Goal: Complete application form: Complete application form

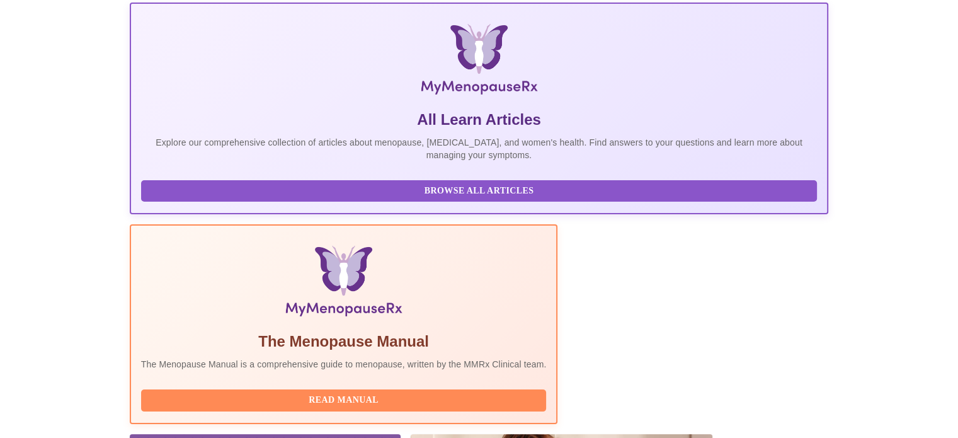
scroll to position [250, 0]
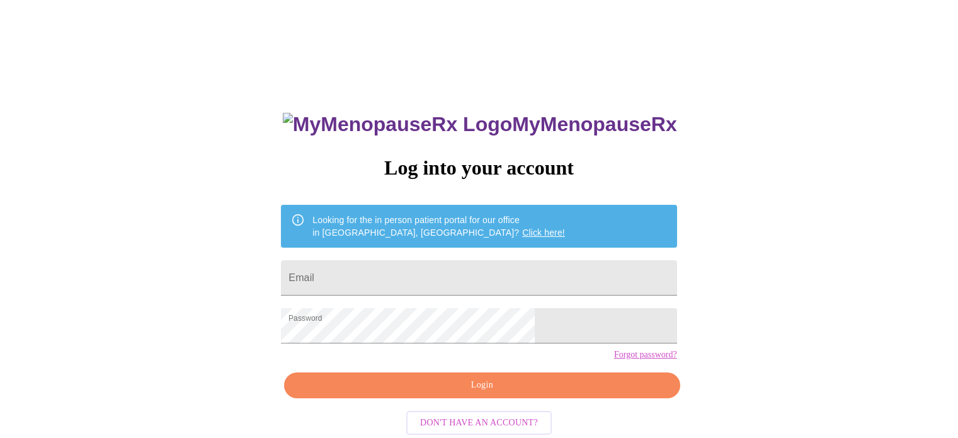
scroll to position [24, 0]
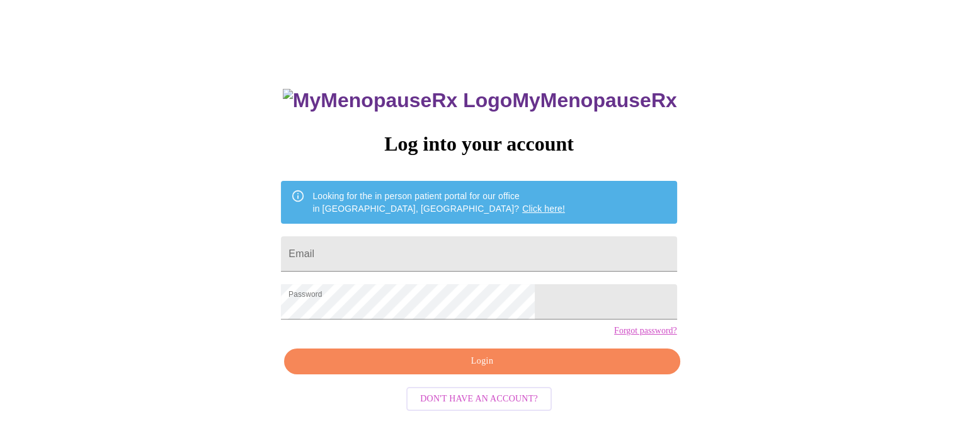
click at [481, 369] on span "Login" at bounding box center [482, 362] width 367 height 16
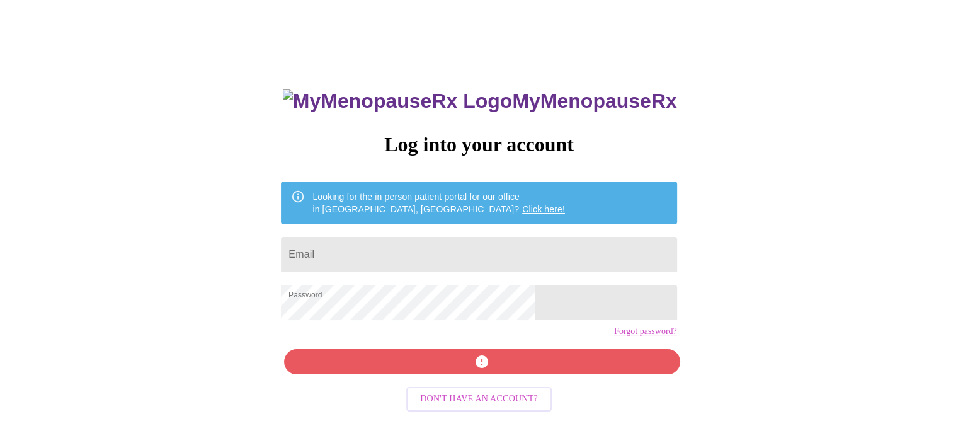
click at [466, 246] on input "Email" at bounding box center [479, 254] width 396 height 35
type input "[EMAIL_ADDRESS][DOMAIN_NAME]"
click at [475, 382] on div "MyMenopauseRx Log into your account Looking for the in person patient portal fo…" at bounding box center [478, 288] width 421 height 438
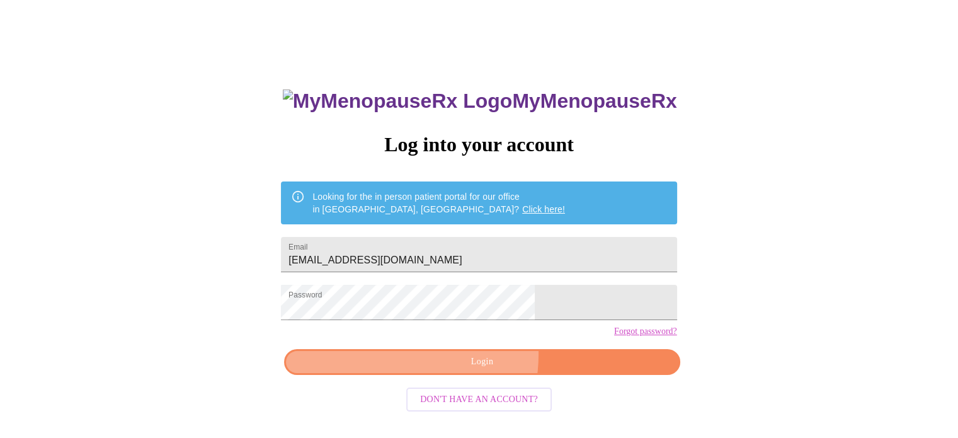
click at [439, 370] on span "Login" at bounding box center [482, 362] width 367 height 16
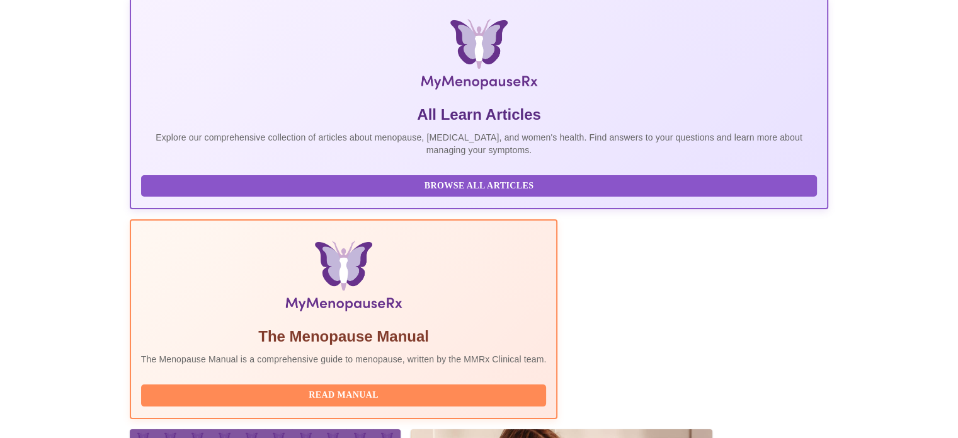
scroll to position [250, 0]
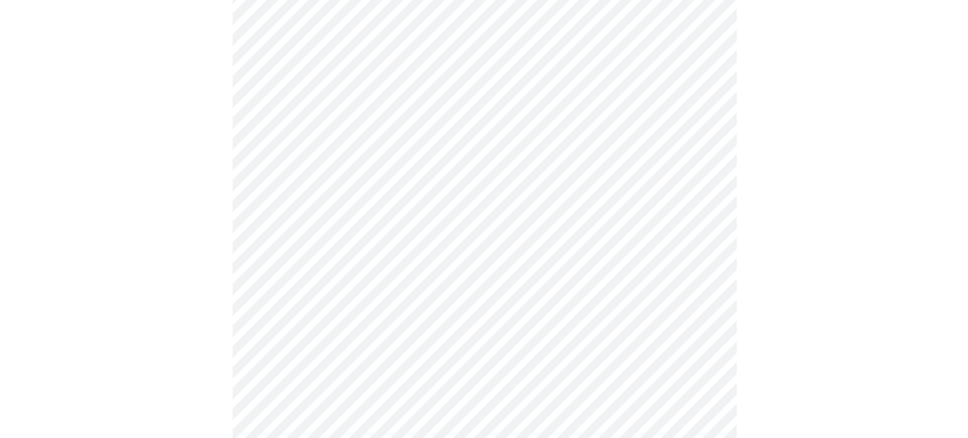
scroll to position [126, 0]
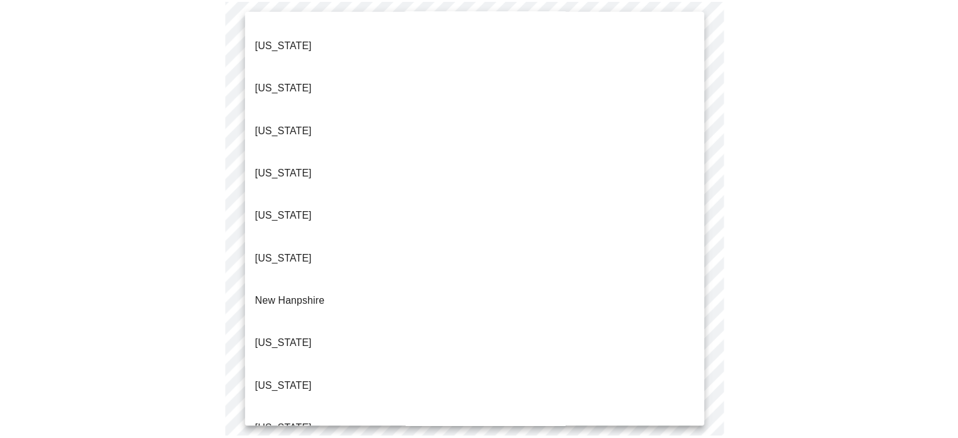
scroll to position [1008, 0]
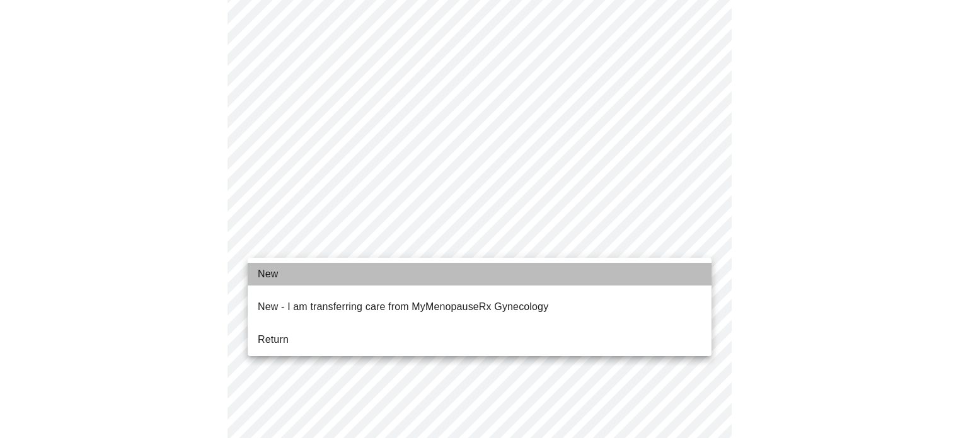
click at [300, 279] on li "New" at bounding box center [480, 274] width 464 height 23
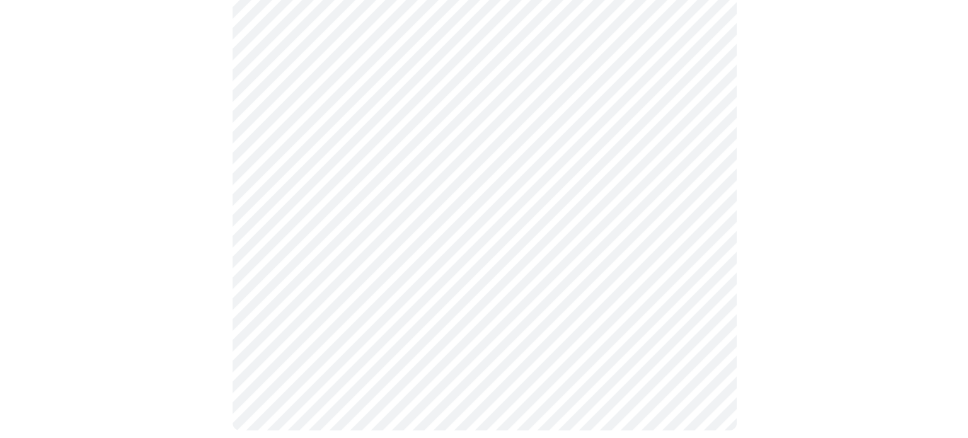
scroll to position [788, 0]
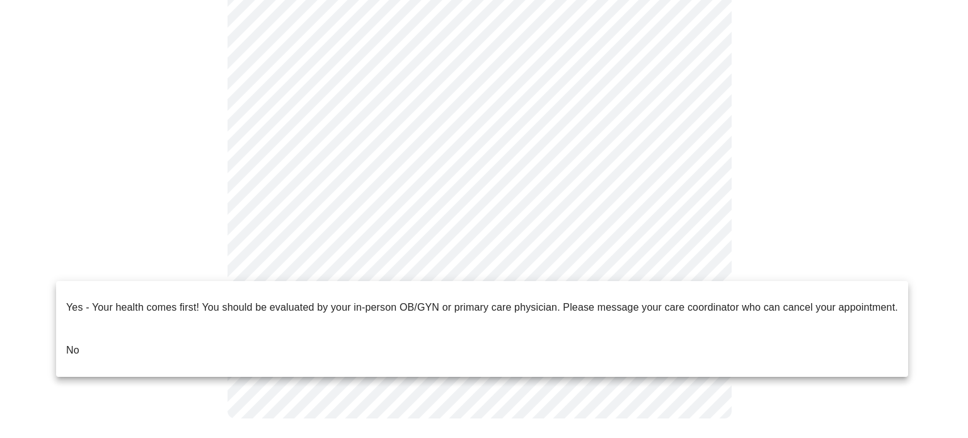
click at [84, 330] on li "No" at bounding box center [482, 350] width 852 height 43
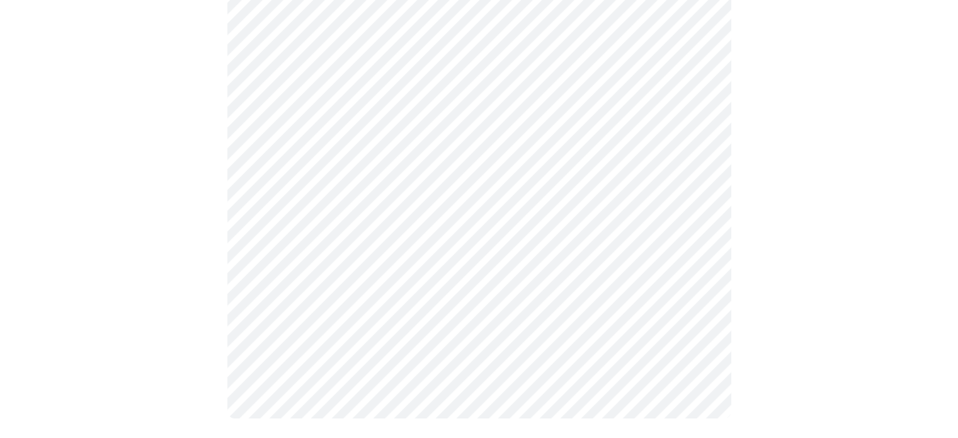
scroll to position [0, 0]
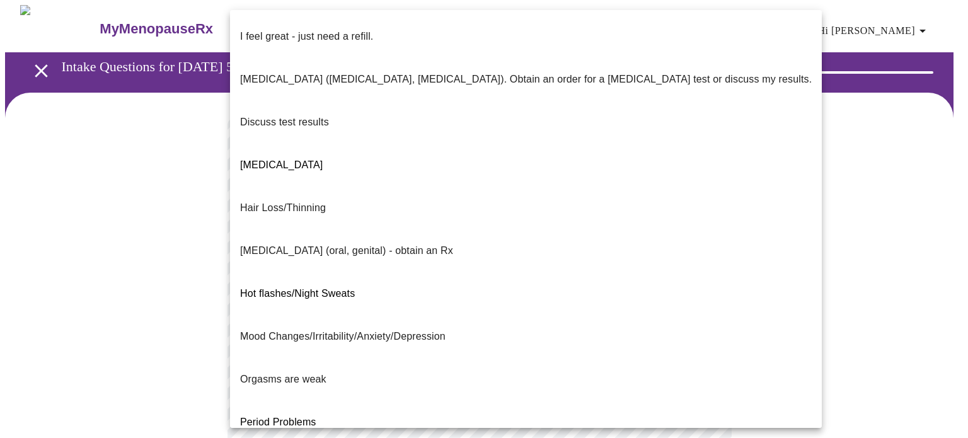
click at [695, 258] on body "MyMenopauseRx Appointments Messaging Labs Uploads Medications Community Refer a…" at bounding box center [484, 441] width 958 height 873
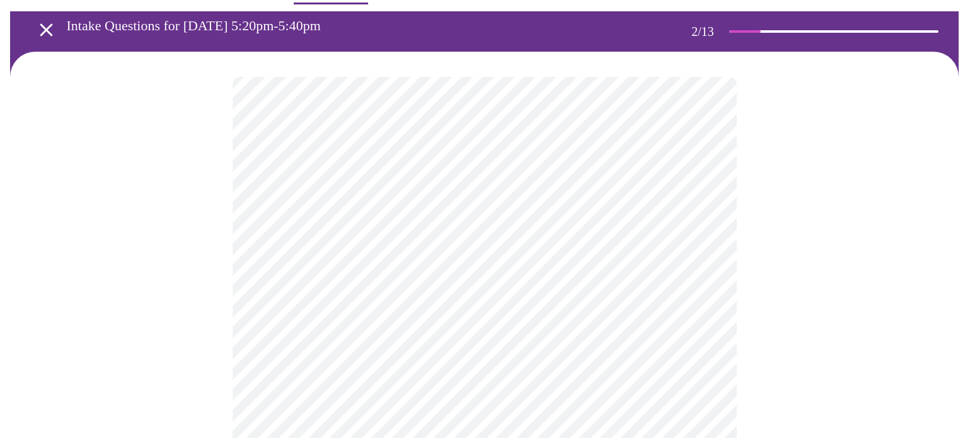
scroll to position [63, 0]
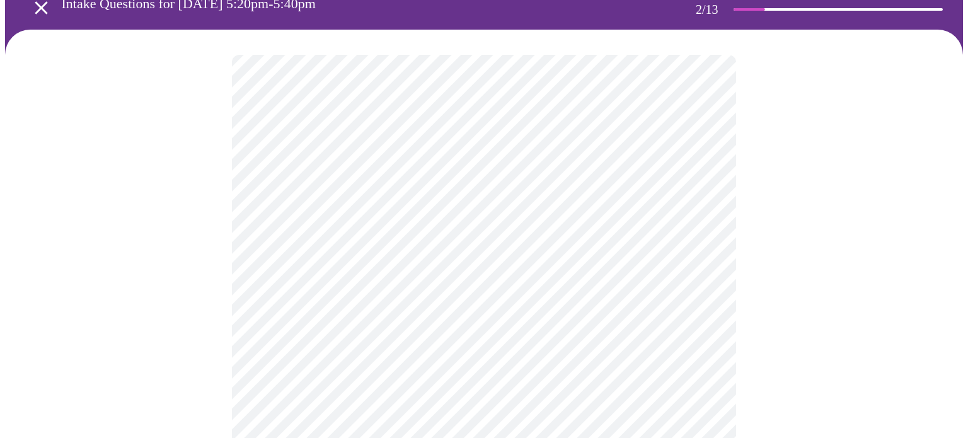
click at [703, 305] on body "MyMenopauseRx Appointments Messaging Labs Uploads Medications Community Refer a…" at bounding box center [484, 375] width 958 height 866
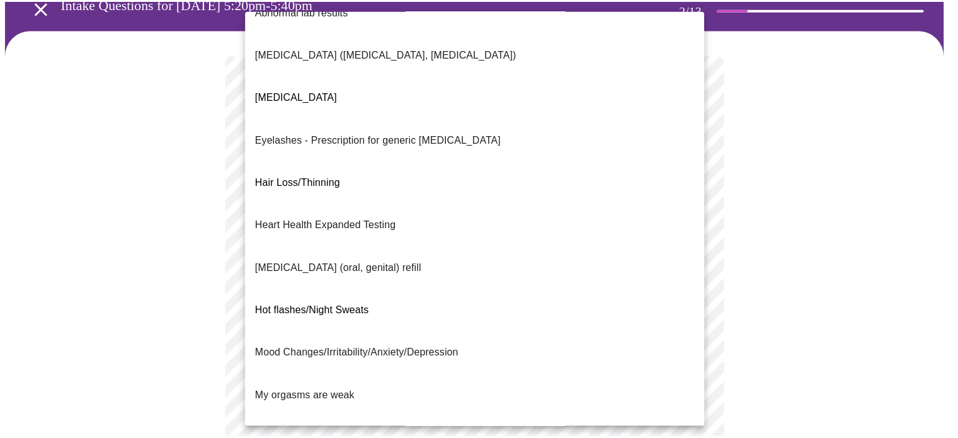
scroll to position [23, 0]
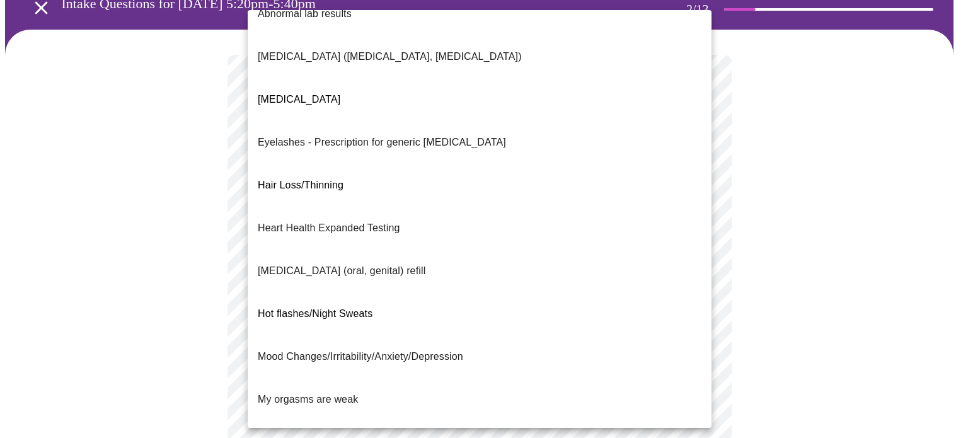
click at [371, 308] on span "Hot flashes/Night Sweats" at bounding box center [315, 313] width 115 height 11
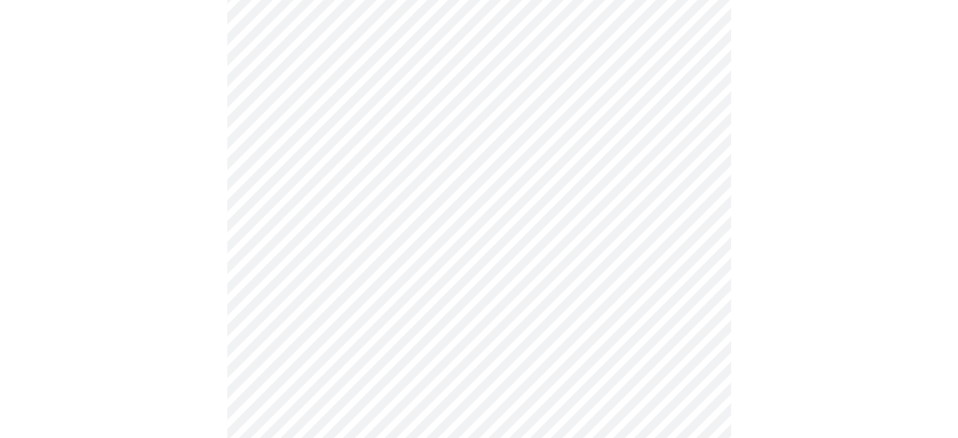
scroll to position [252, 0]
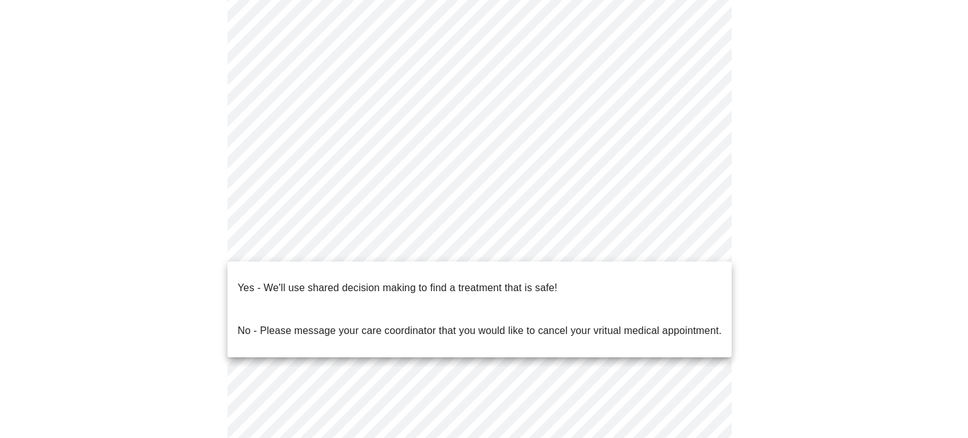
click at [696, 240] on body "MyMenopauseRx Appointments Messaging Labs Uploads Medications Community Refer a…" at bounding box center [484, 182] width 958 height 859
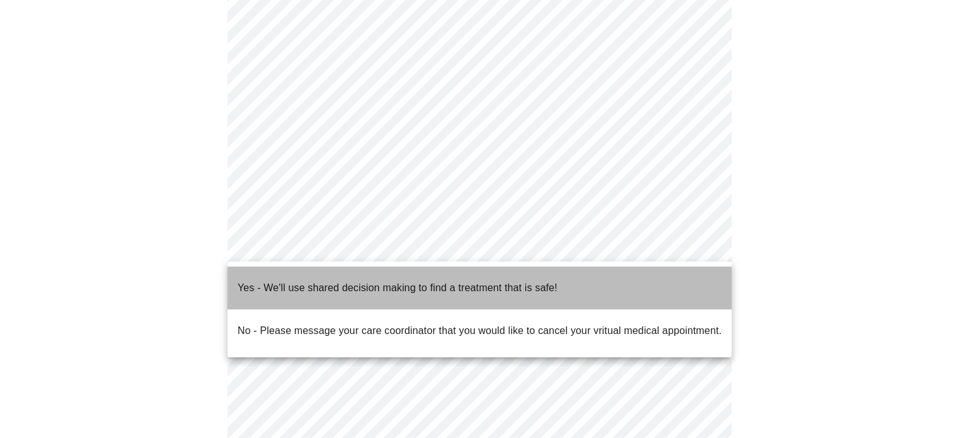
click at [408, 284] on p "Yes - We'll use shared decision making to find a treatment that is safe!" at bounding box center [397, 287] width 319 height 15
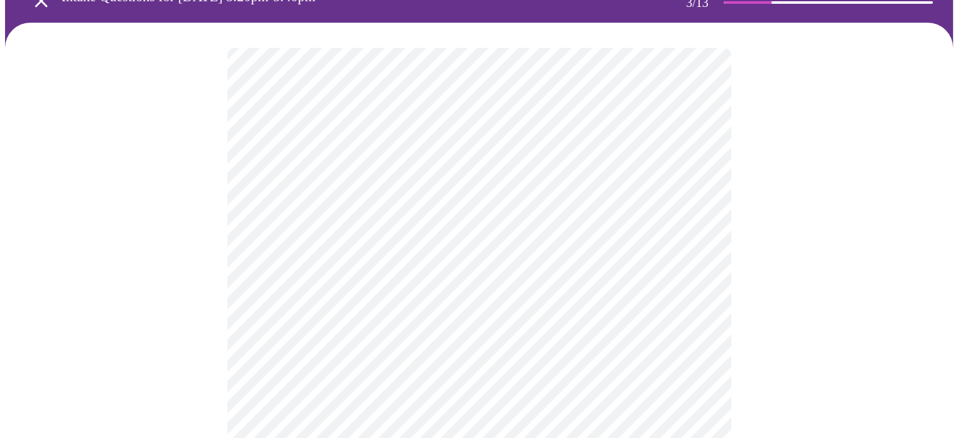
scroll to position [126, 0]
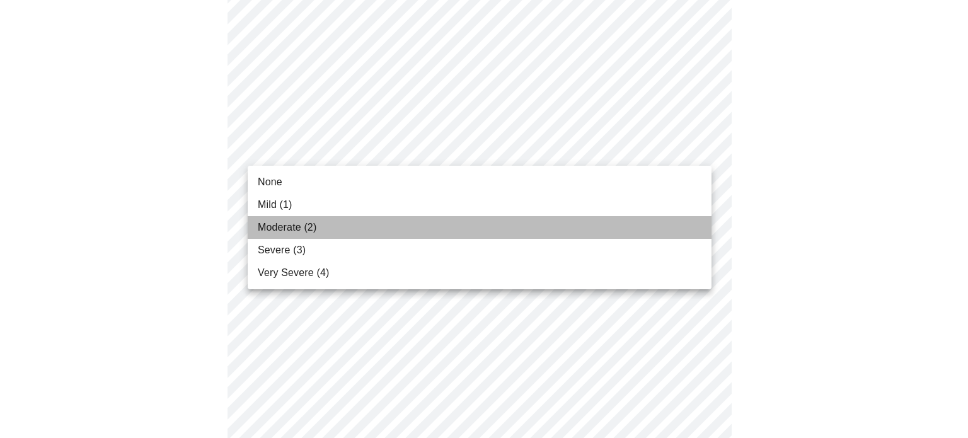
click at [311, 222] on span "Moderate (2)" at bounding box center [287, 227] width 59 height 15
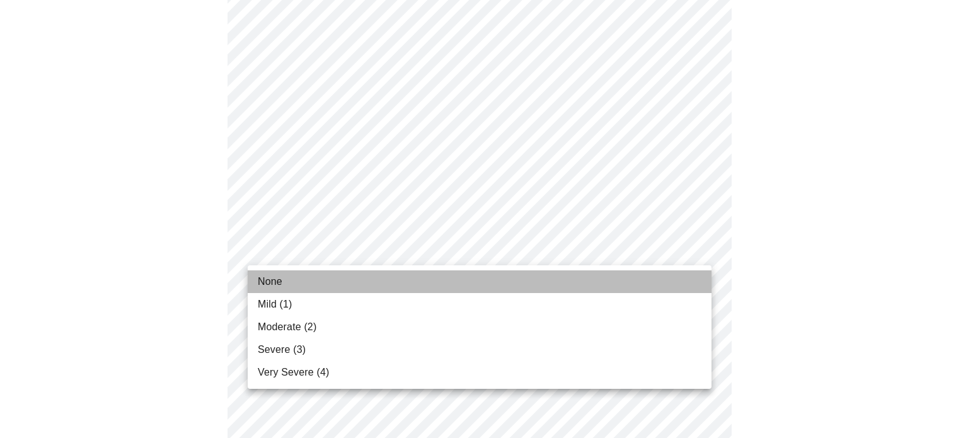
click at [270, 277] on span "None" at bounding box center [270, 281] width 25 height 15
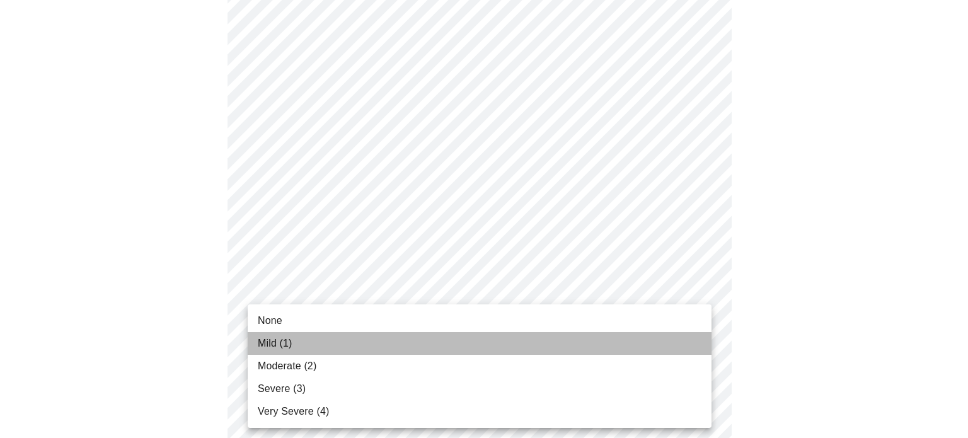
click at [296, 343] on li "Mild (1)" at bounding box center [480, 343] width 464 height 23
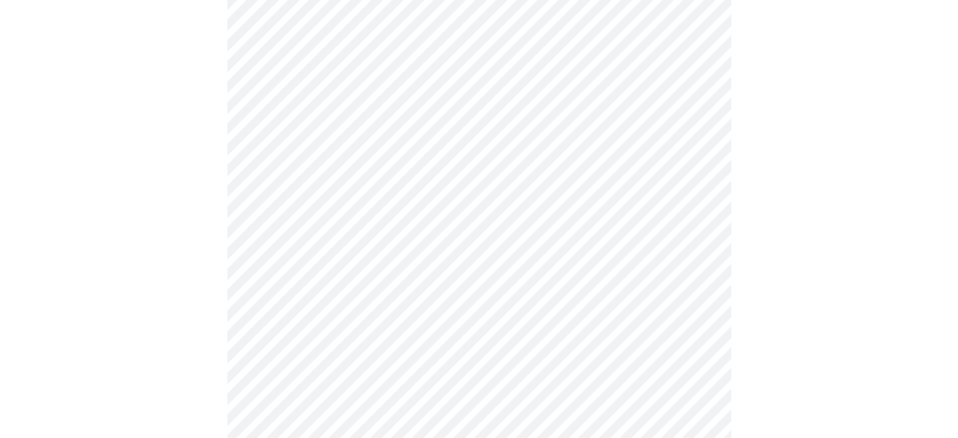
scroll to position [252, 0]
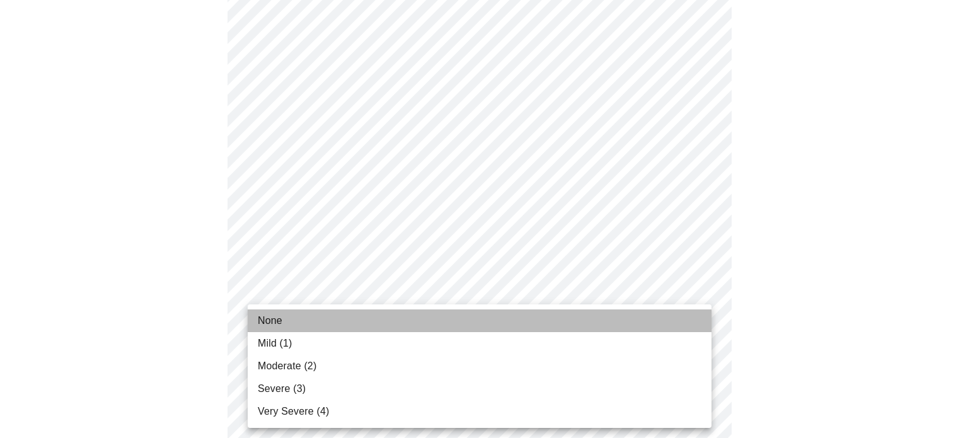
click at [336, 314] on li "None" at bounding box center [480, 320] width 464 height 23
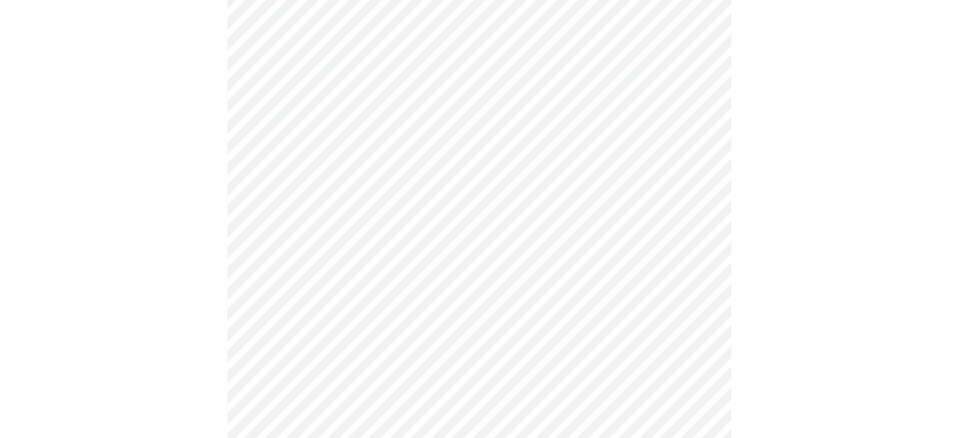
scroll to position [441, 0]
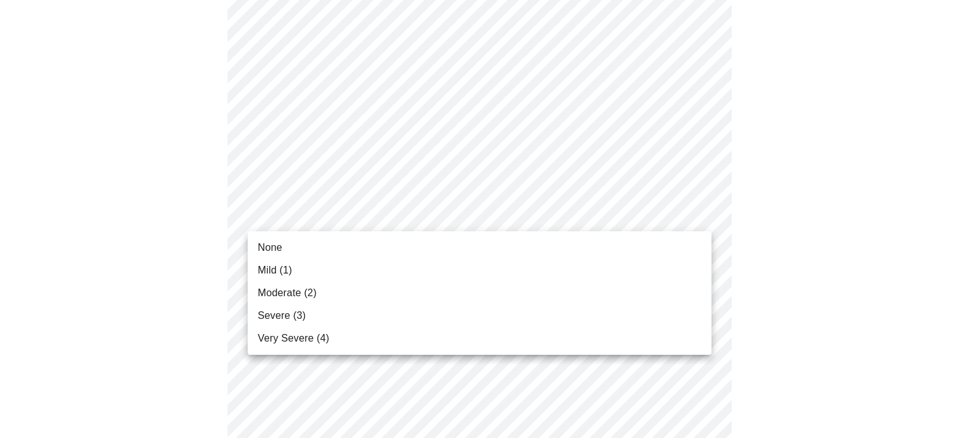
click at [700, 212] on body "MyMenopauseRx Appointments Messaging Labs Uploads Medications Community Refer a…" at bounding box center [484, 366] width 958 height 1605
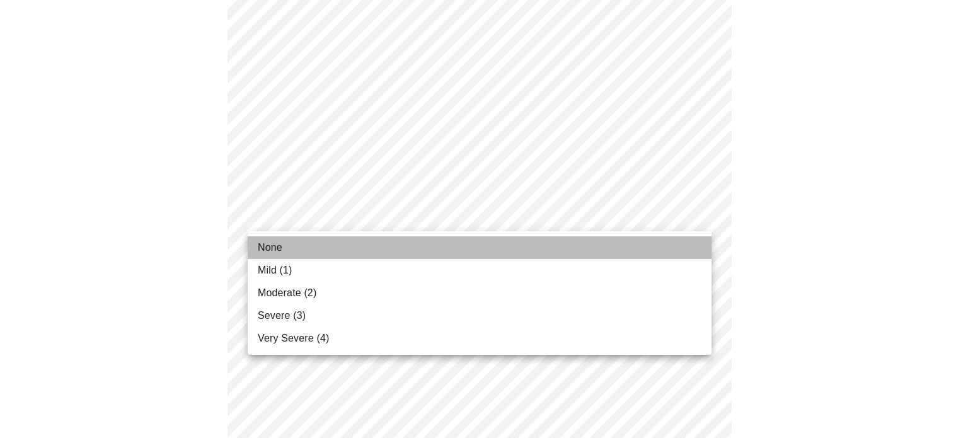
click at [291, 245] on li "None" at bounding box center [480, 247] width 464 height 23
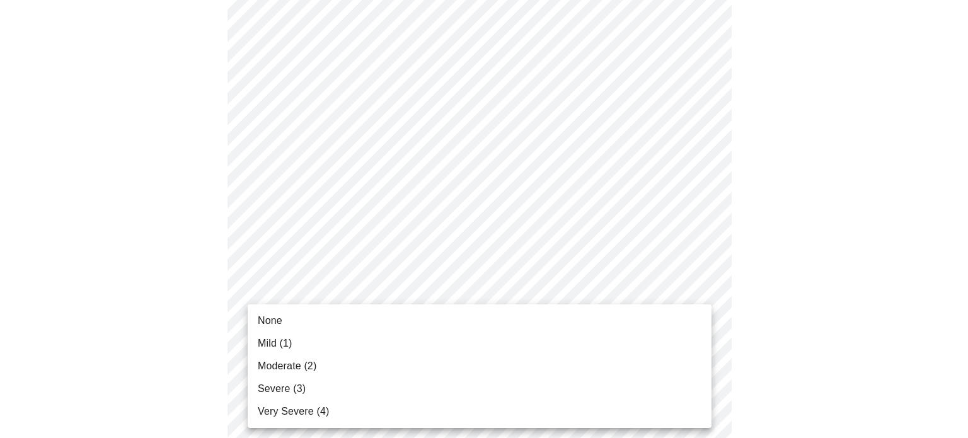
click at [696, 297] on body "MyMenopauseRx Appointments Messaging Labs Uploads Medications Community Refer a…" at bounding box center [484, 357] width 958 height 1587
click at [335, 318] on li "None" at bounding box center [480, 320] width 464 height 23
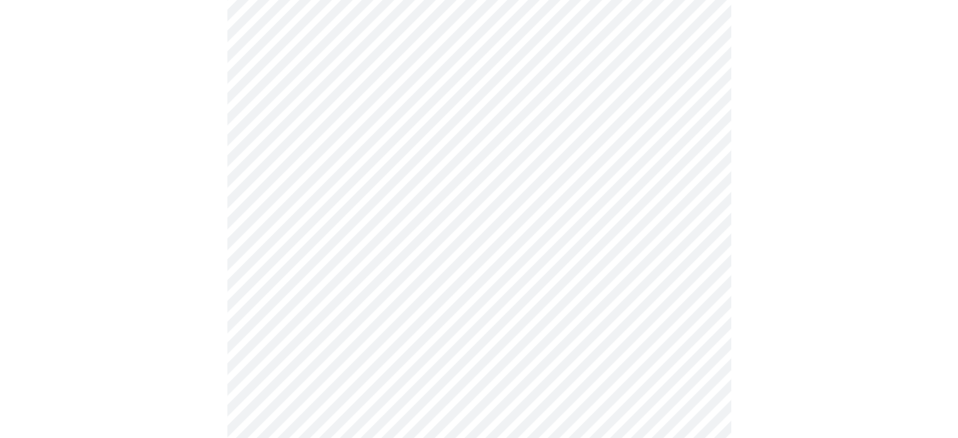
scroll to position [567, 0]
click at [700, 270] on body "MyMenopauseRx Appointments Messaging Labs Uploads Medications Community Refer a…" at bounding box center [479, 223] width 948 height 1570
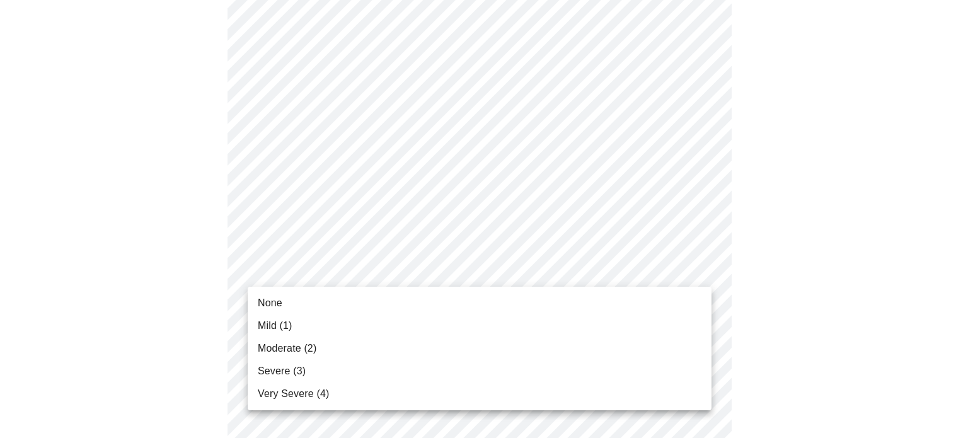
click at [308, 303] on li "None" at bounding box center [480, 303] width 464 height 23
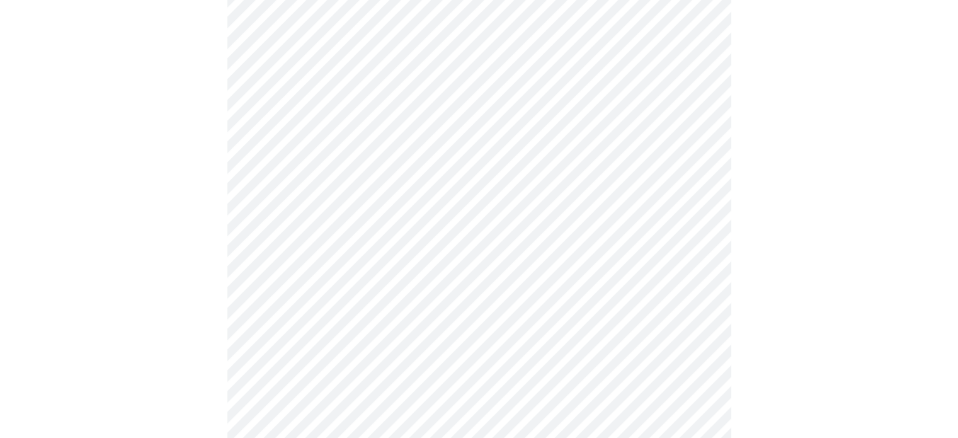
scroll to position [756, 0]
click at [698, 181] on body "MyMenopauseRx Appointments Messaging Labs Uploads Medications Community Refer a…" at bounding box center [479, 25] width 948 height 1552
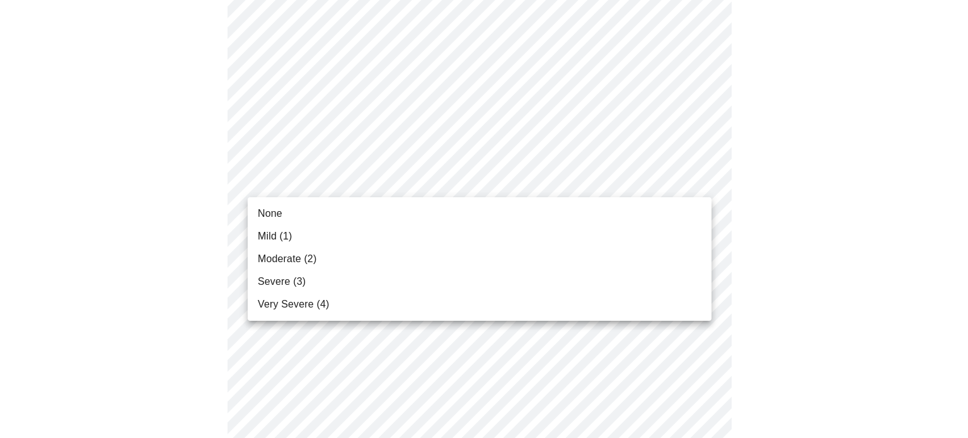
click at [283, 213] on li "None" at bounding box center [480, 213] width 464 height 23
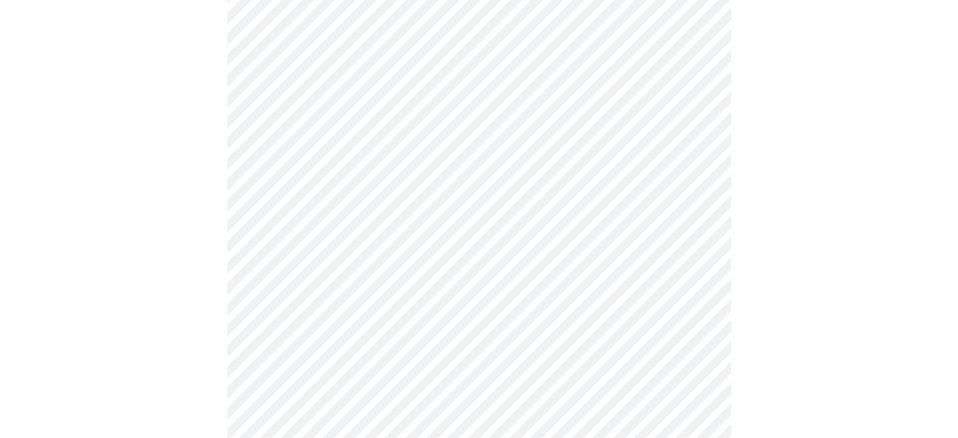
scroll to position [882, 0]
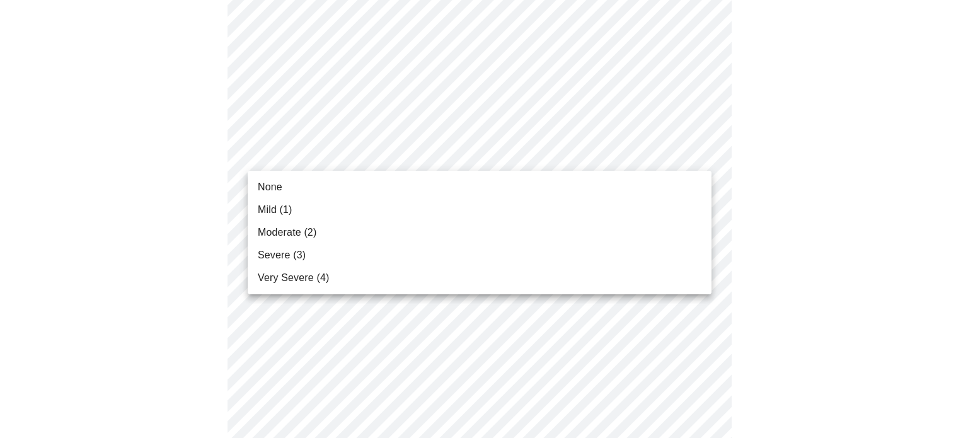
click at [289, 189] on li "None" at bounding box center [480, 187] width 464 height 23
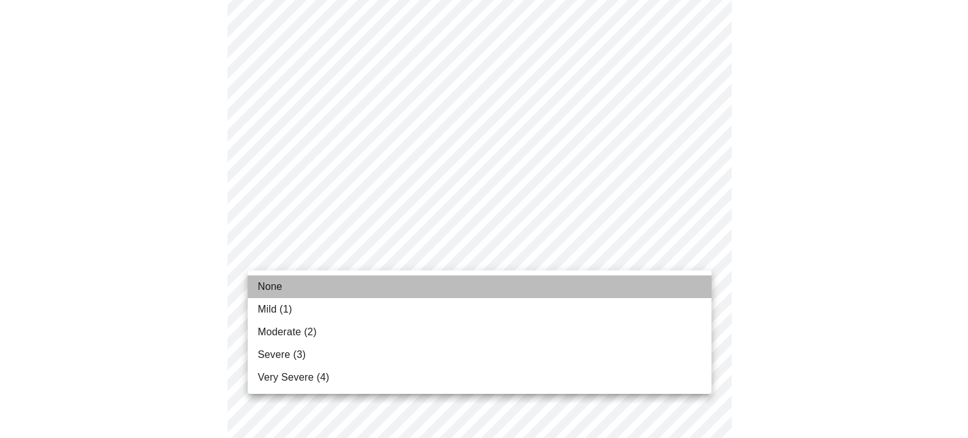
click at [290, 287] on li "None" at bounding box center [480, 286] width 464 height 23
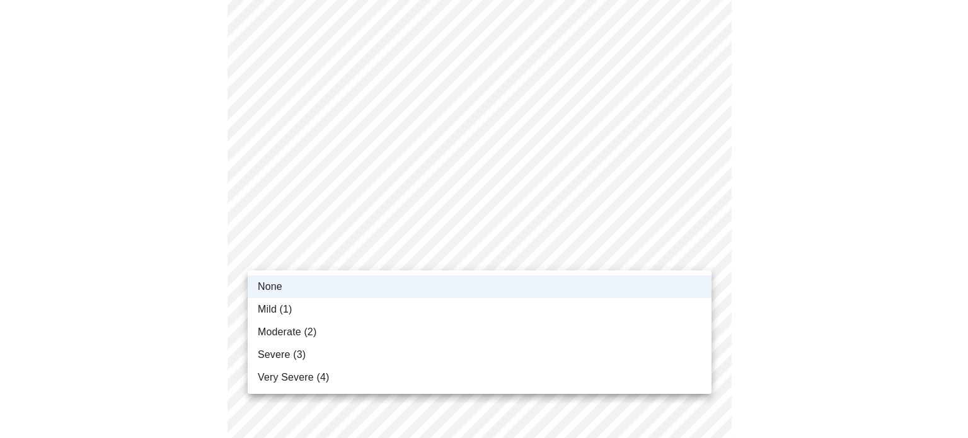
click at [275, 313] on span "Mild (1)" at bounding box center [275, 309] width 35 height 15
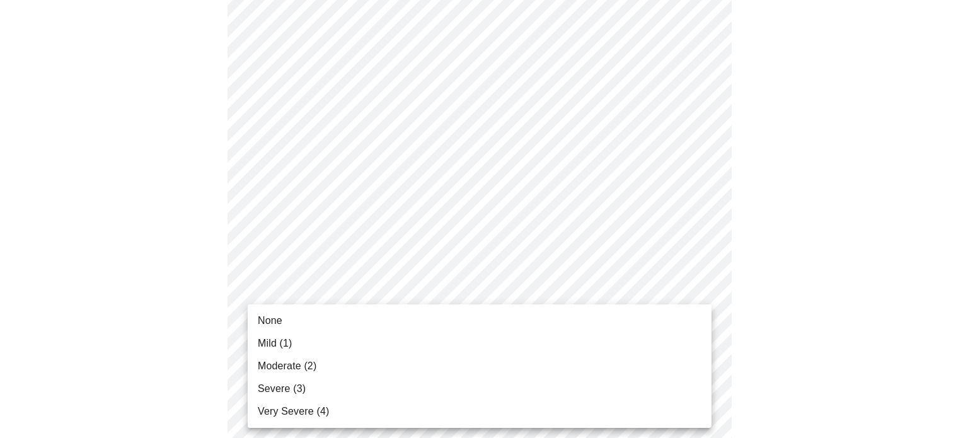
click at [284, 342] on span "Mild (1)" at bounding box center [275, 343] width 35 height 15
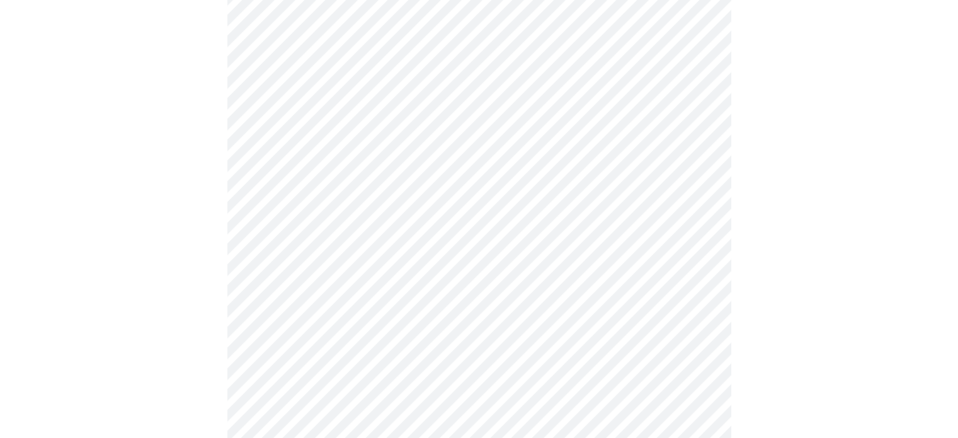
scroll to position [504, 0]
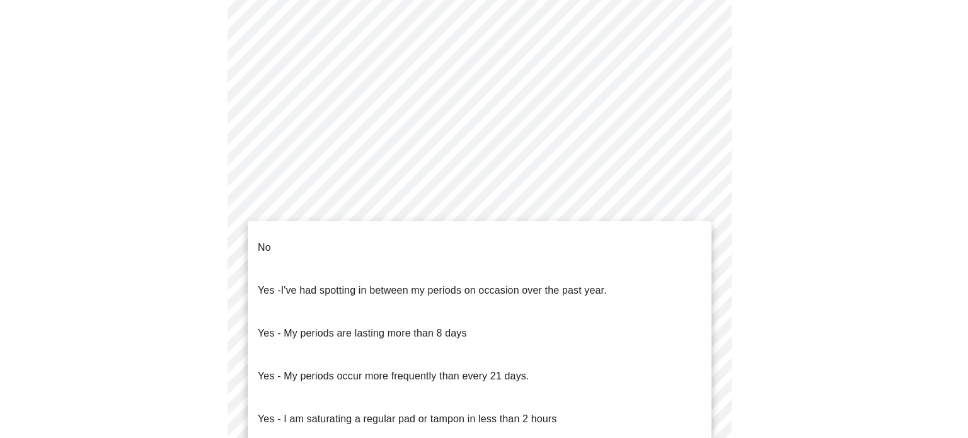
click at [701, 266] on body "MyMenopauseRx Appointments Messaging Labs Uploads Medications Community Refer a…" at bounding box center [484, 122] width 958 height 1243
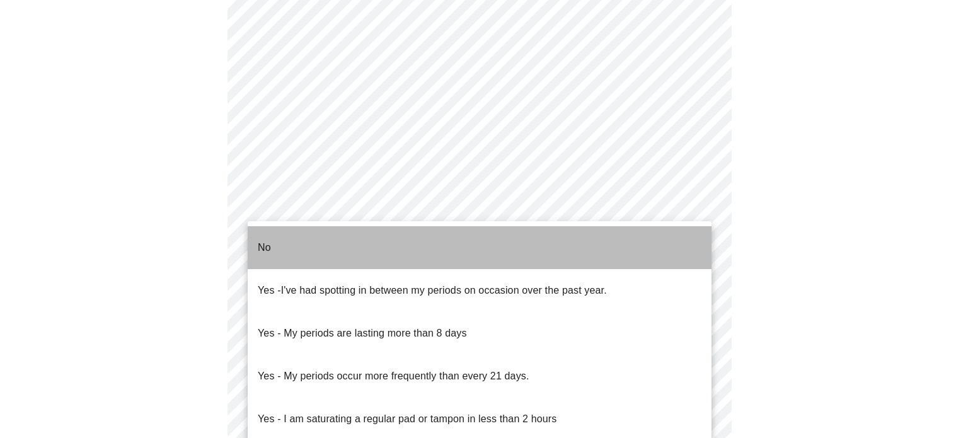
click at [376, 243] on li "No" at bounding box center [480, 247] width 464 height 43
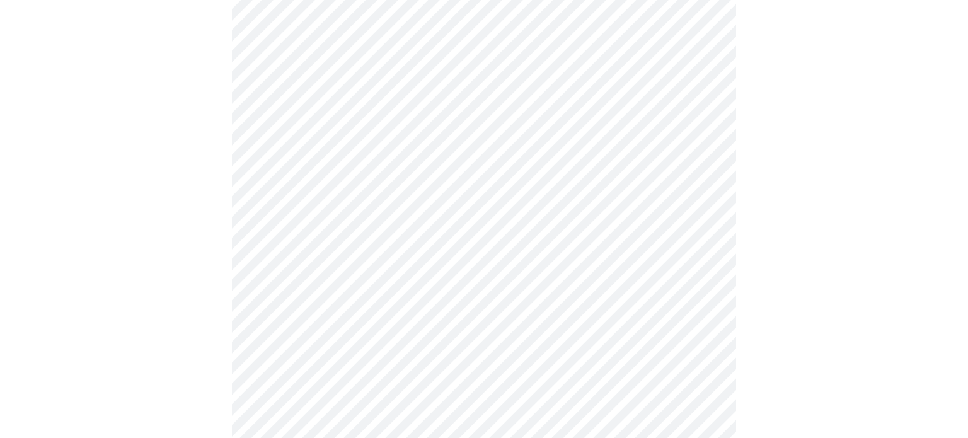
click at [700, 354] on body "MyMenopauseRx Appointments Messaging Labs Uploads Medications Community Refer a…" at bounding box center [484, 118] width 958 height 1235
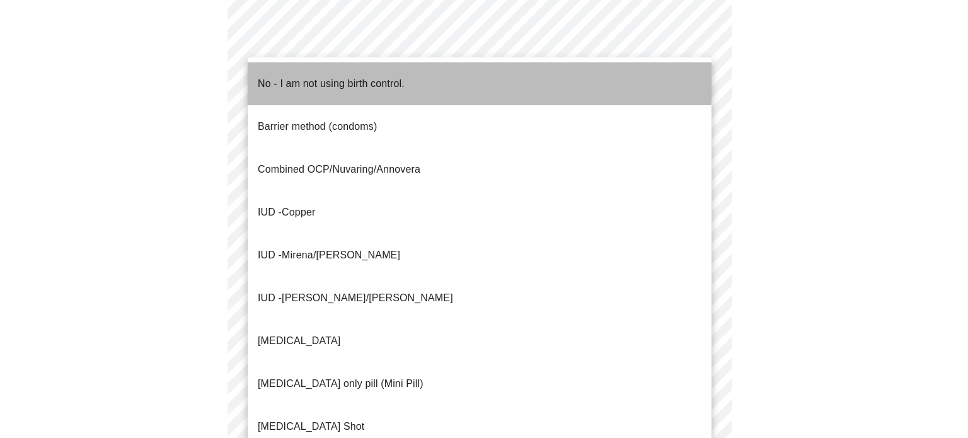
click at [391, 76] on p "No - I am not using birth control." at bounding box center [331, 83] width 147 height 15
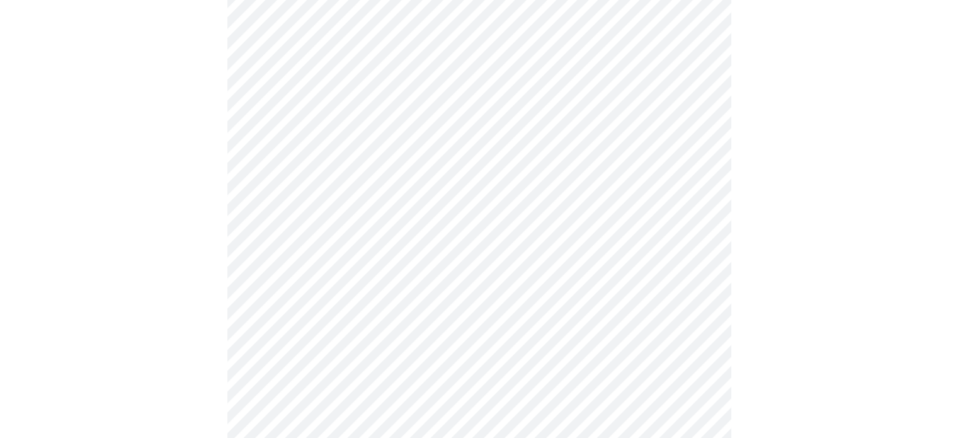
scroll to position [756, 0]
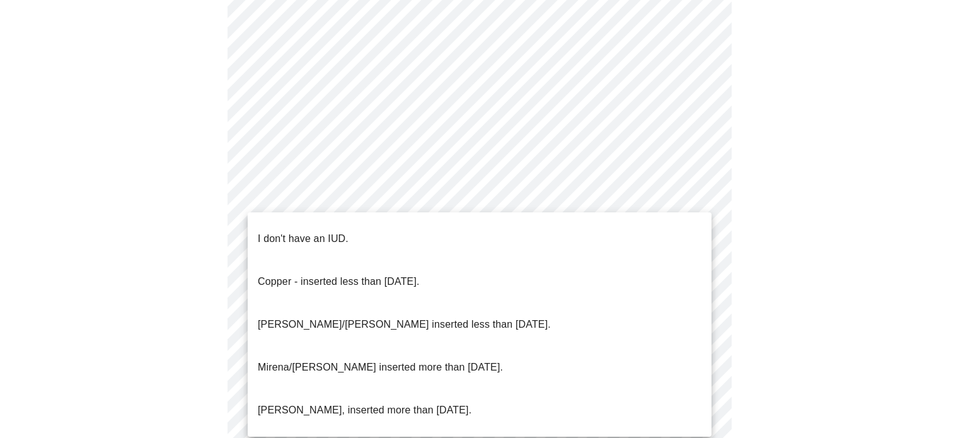
click at [368, 229] on li "I don't have an IUD." at bounding box center [480, 238] width 464 height 43
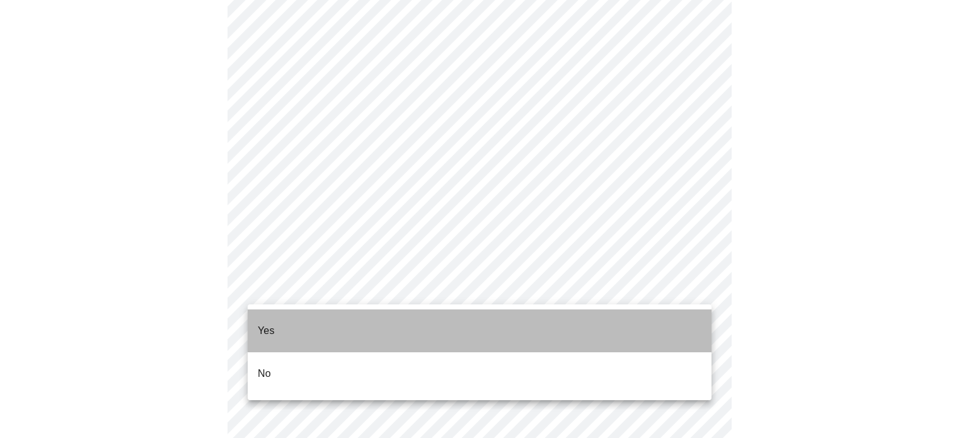
click at [298, 324] on li "Yes" at bounding box center [480, 330] width 464 height 43
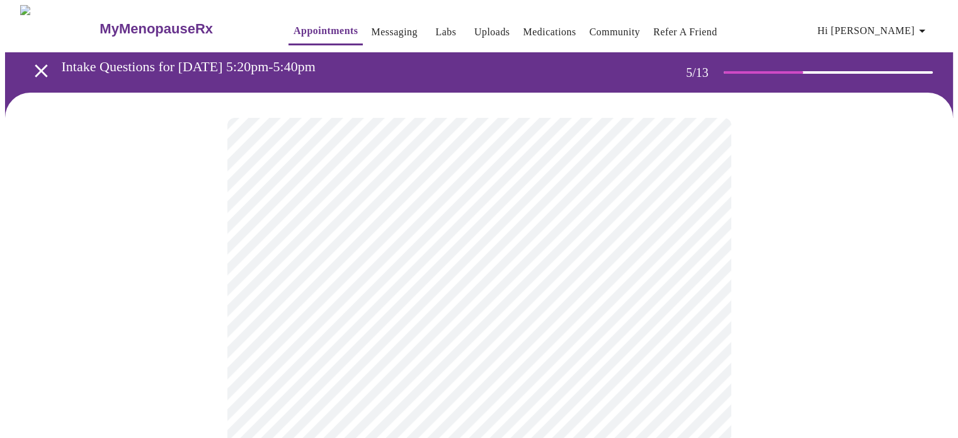
scroll to position [63, 0]
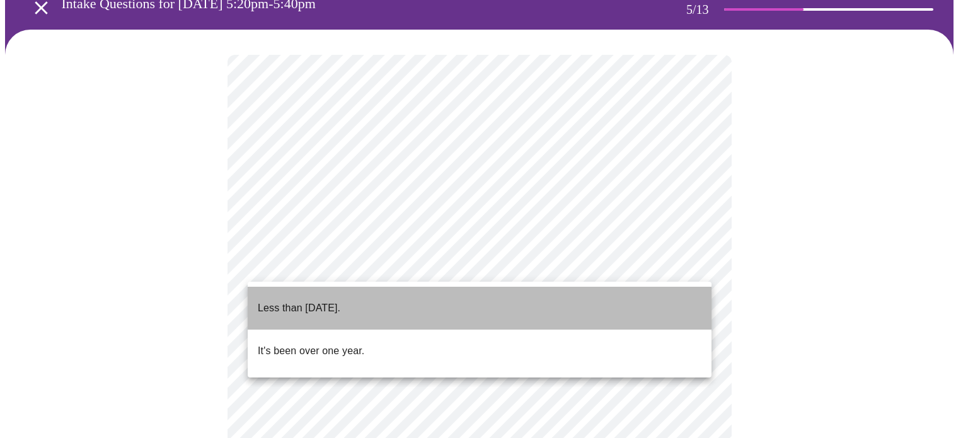
click at [340, 301] on p "Less than [DATE]." at bounding box center [299, 308] width 83 height 15
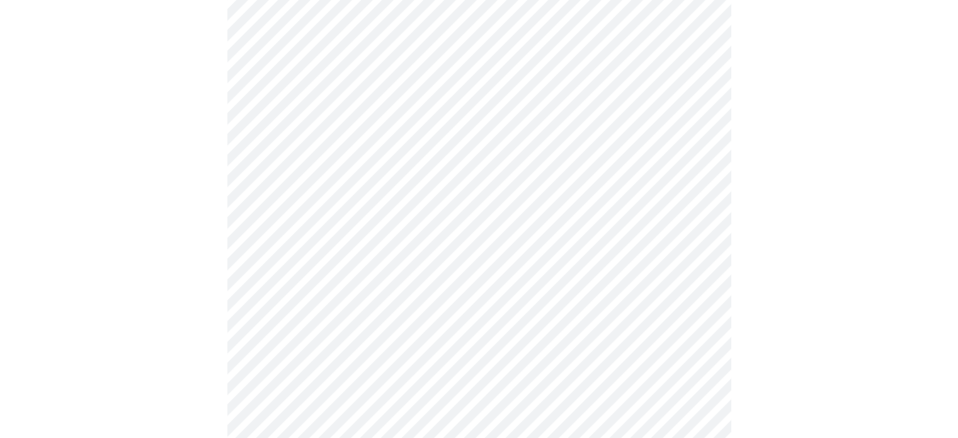
scroll to position [189, 0]
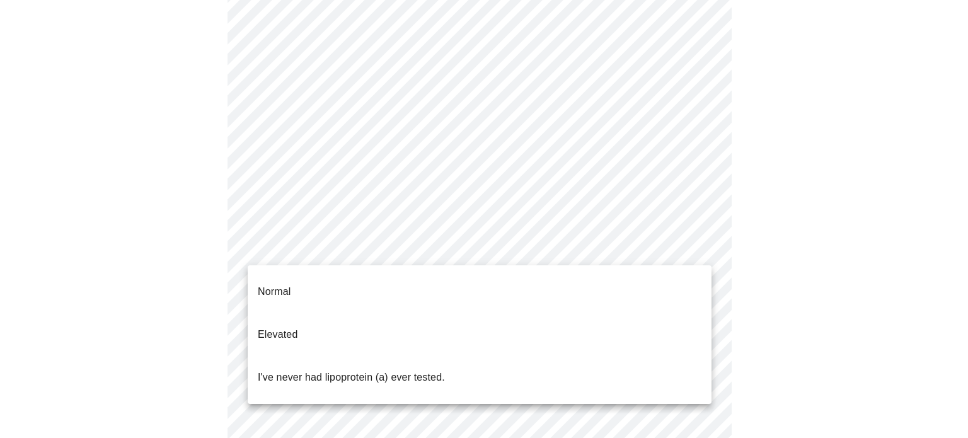
click at [700, 249] on body "MyMenopauseRx Appointments Messaging Labs Uploads Medications Community Refer a…" at bounding box center [484, 322] width 958 height 1013
click at [147, 268] on div at bounding box center [484, 219] width 968 height 438
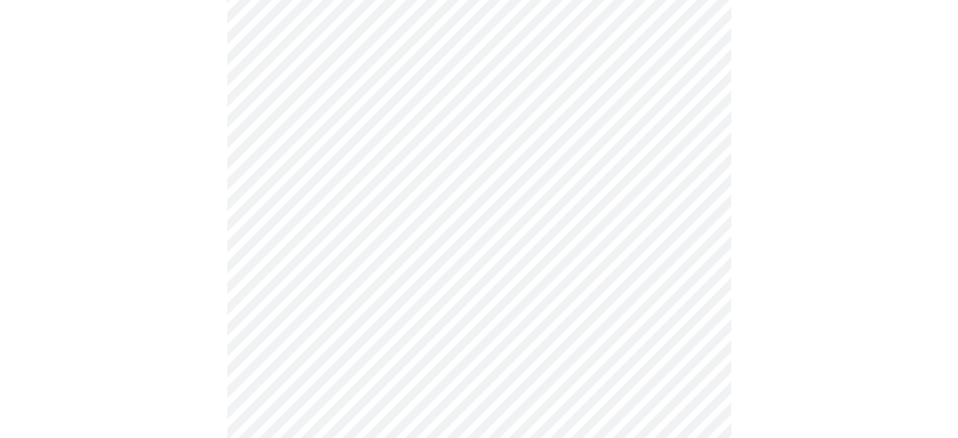
click at [440, 251] on body "MyMenopauseRx Appointments Messaging Labs Uploads Medications Community Refer a…" at bounding box center [479, 322] width 948 height 1013
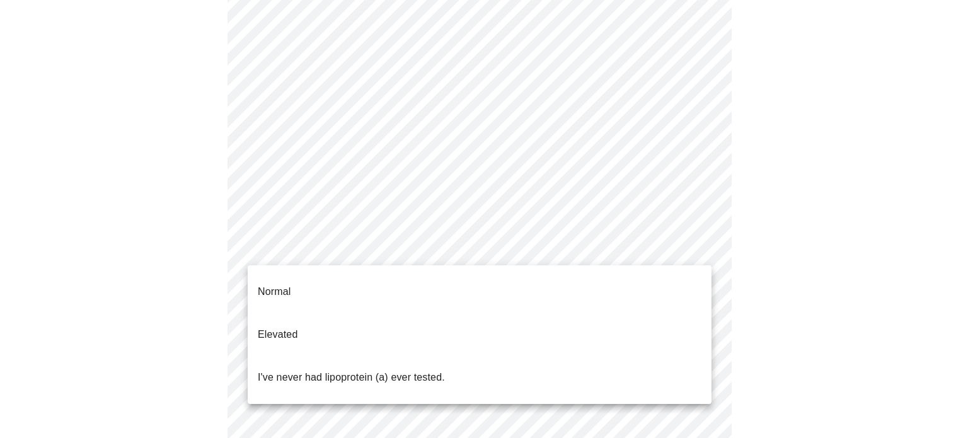
click at [308, 370] on p "I've never had lipoprotein (a) ever tested." at bounding box center [351, 377] width 187 height 15
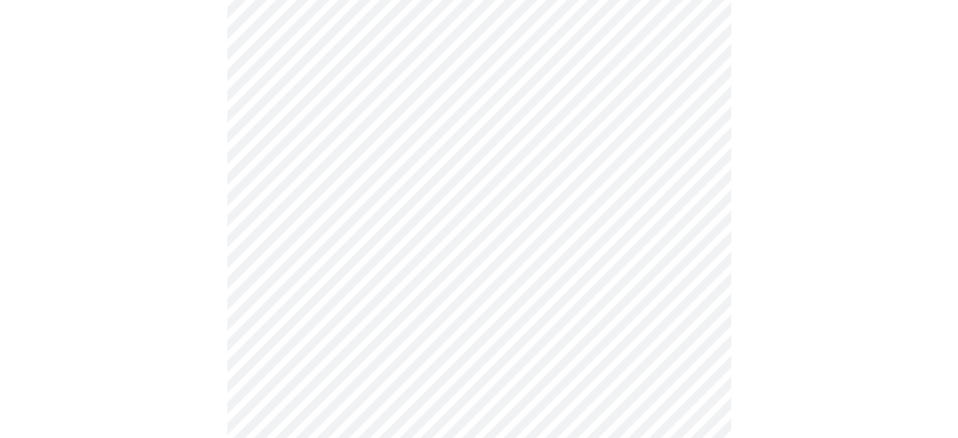
scroll to position [315, 0]
click at [176, 362] on div at bounding box center [479, 209] width 948 height 863
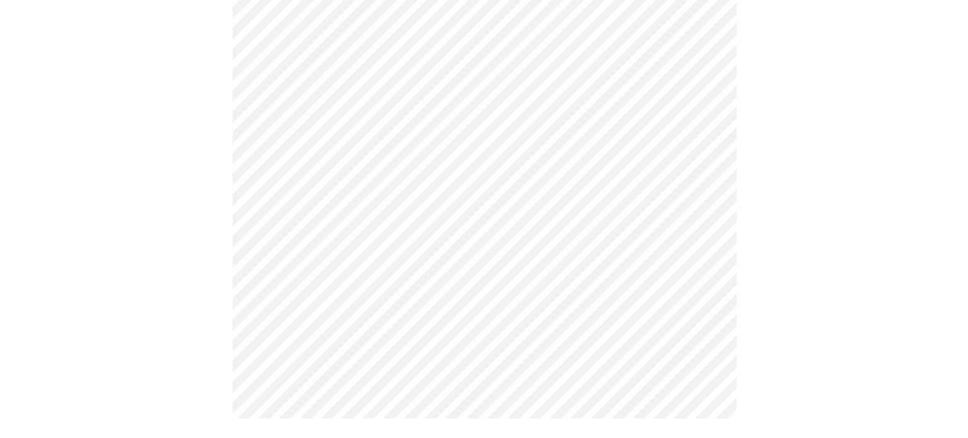
scroll to position [0, 0]
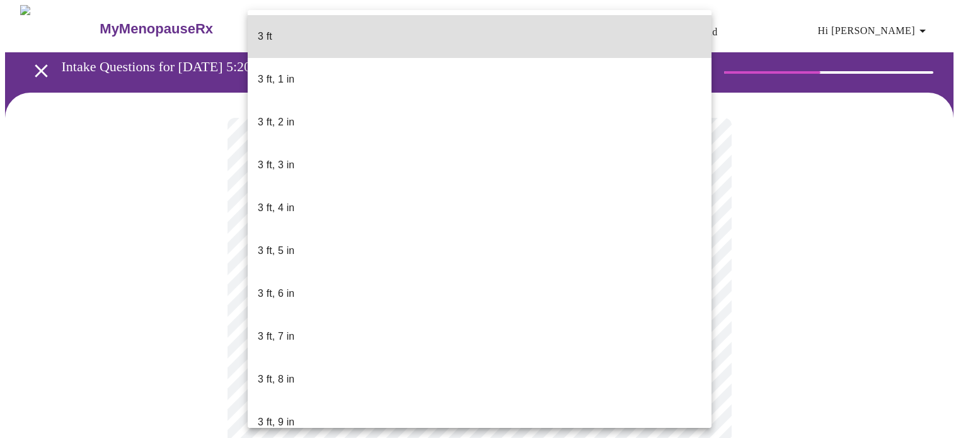
click at [460, 369] on body "MyMenopauseRx Appointments Messaging Labs Uploads Medications Community Refer a…" at bounding box center [484, 341] width 958 height 672
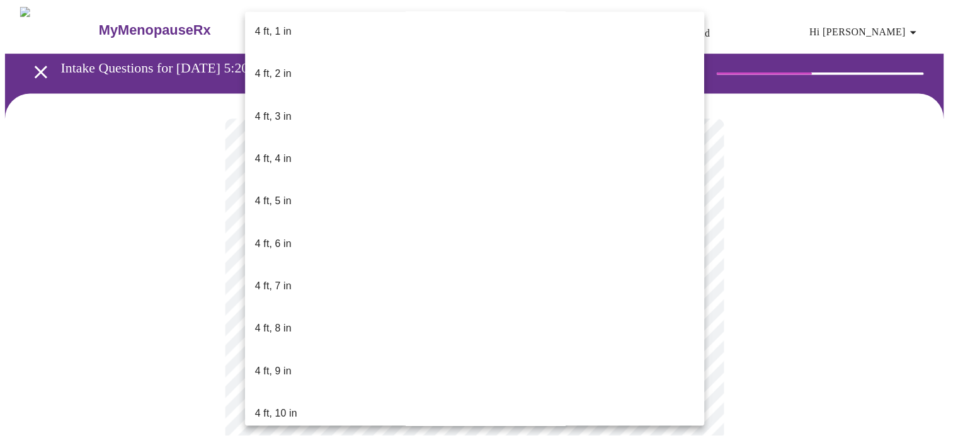
scroll to position [567, 0]
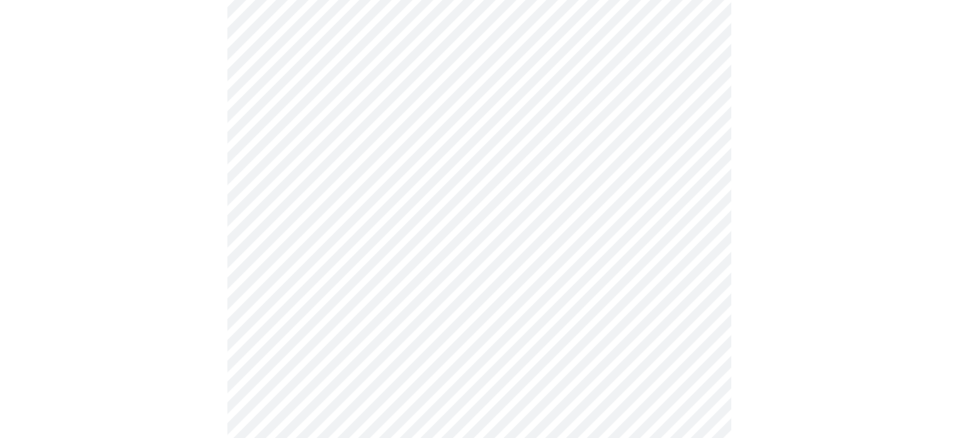
scroll to position [3277, 0]
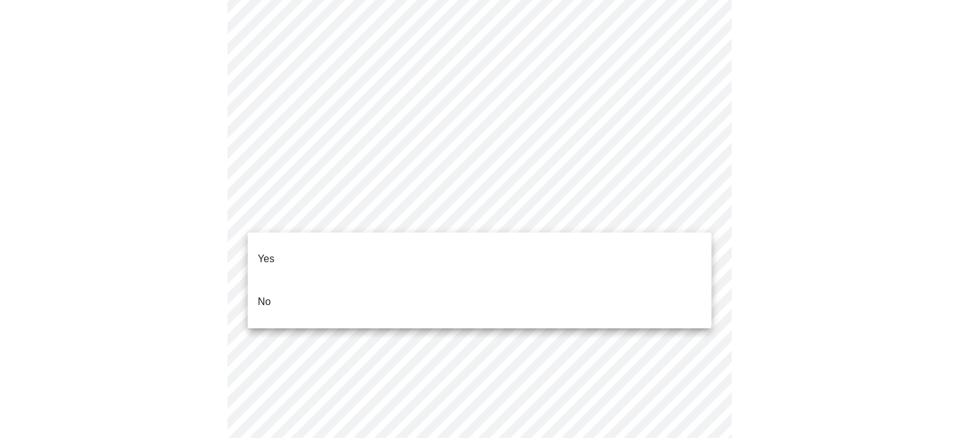
click at [406, 280] on li "No" at bounding box center [480, 301] width 464 height 43
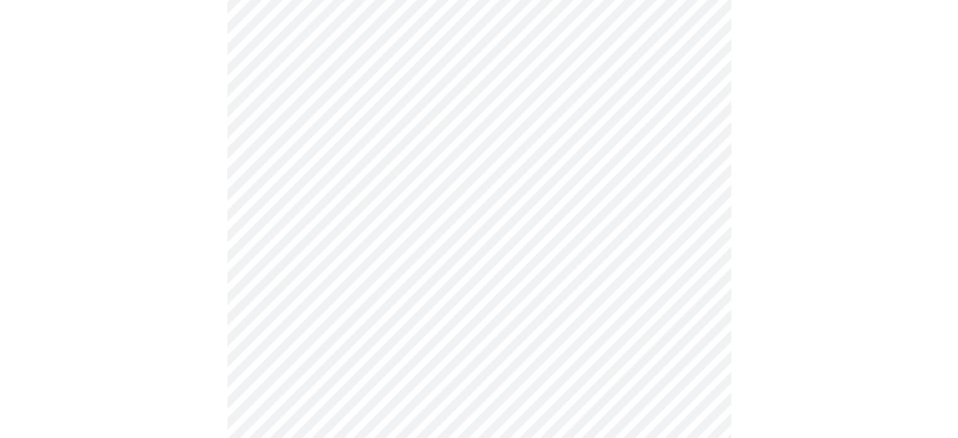
scroll to position [3403, 0]
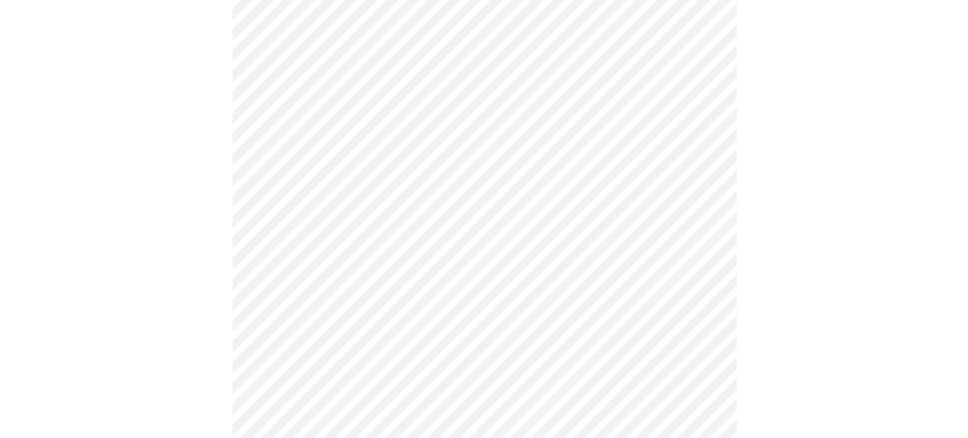
scroll to position [790, 0]
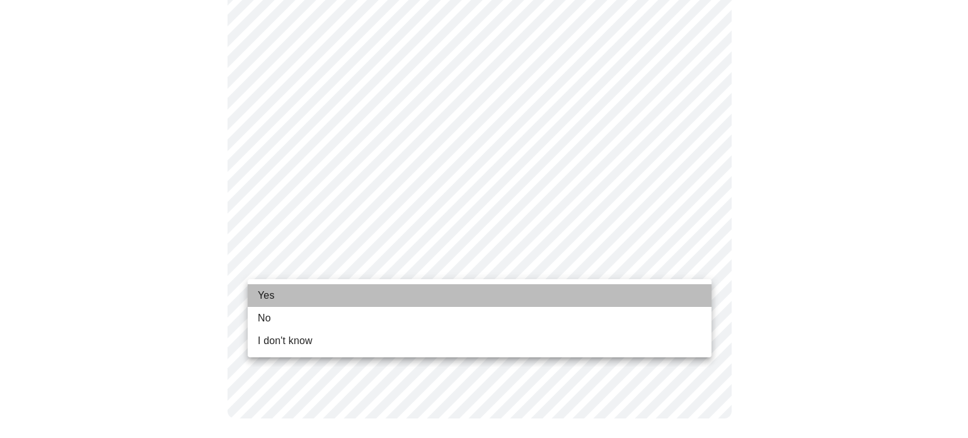
click at [303, 292] on li "Yes" at bounding box center [480, 295] width 464 height 23
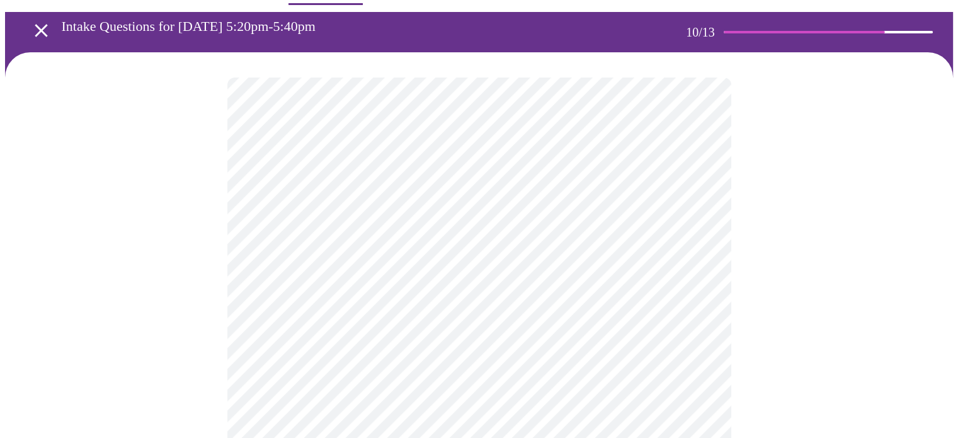
scroll to position [63, 0]
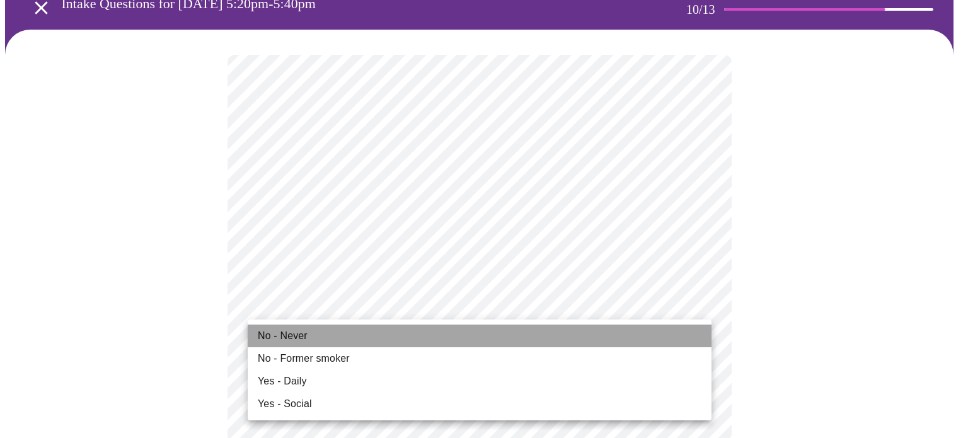
click at [314, 337] on li "No - Never" at bounding box center [480, 336] width 464 height 23
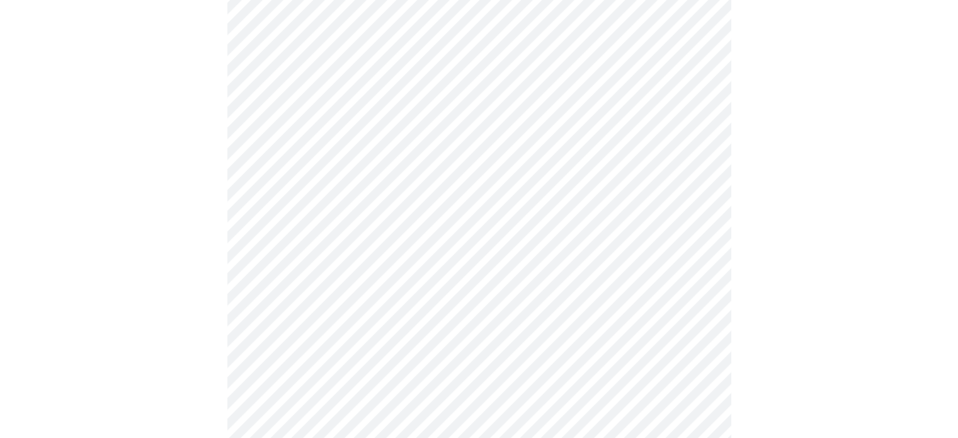
scroll to position [1008, 0]
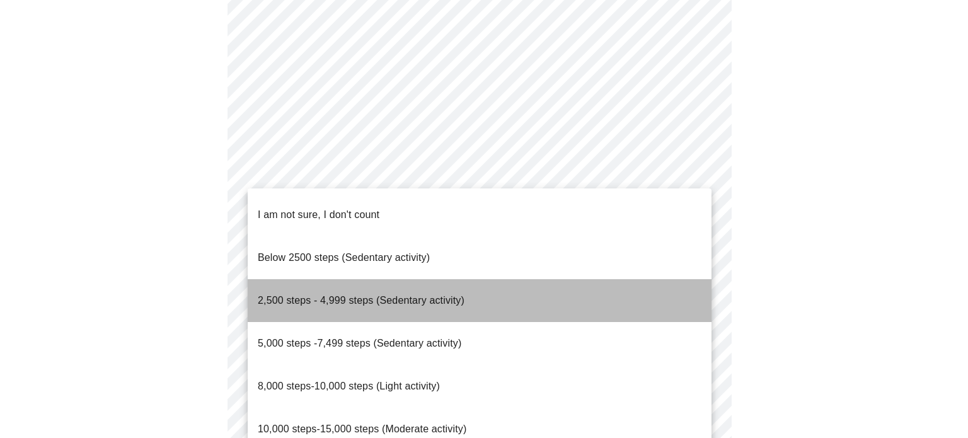
click at [426, 293] on p "2,500 steps - 4,999 steps (Sedentary activity)" at bounding box center [361, 300] width 207 height 15
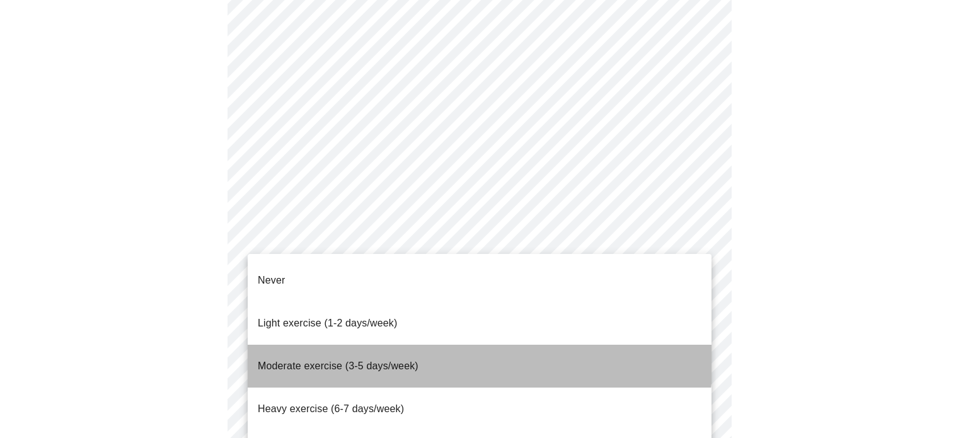
click at [414, 360] on span "Moderate exercise (3-5 days/week)" at bounding box center [338, 365] width 161 height 11
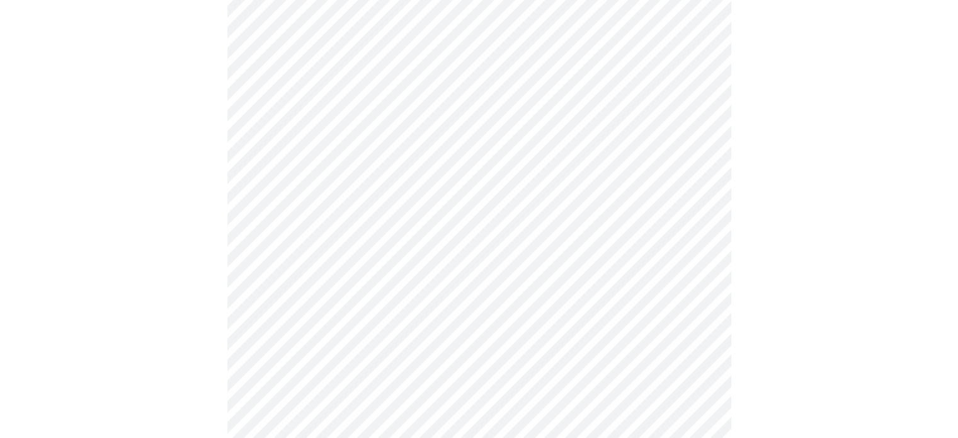
scroll to position [1134, 0]
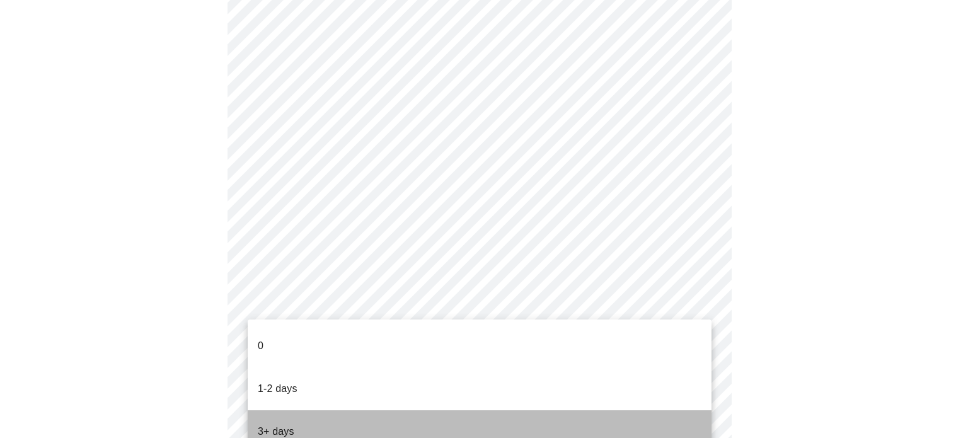
click at [317, 410] on li "3+ days" at bounding box center [480, 431] width 464 height 43
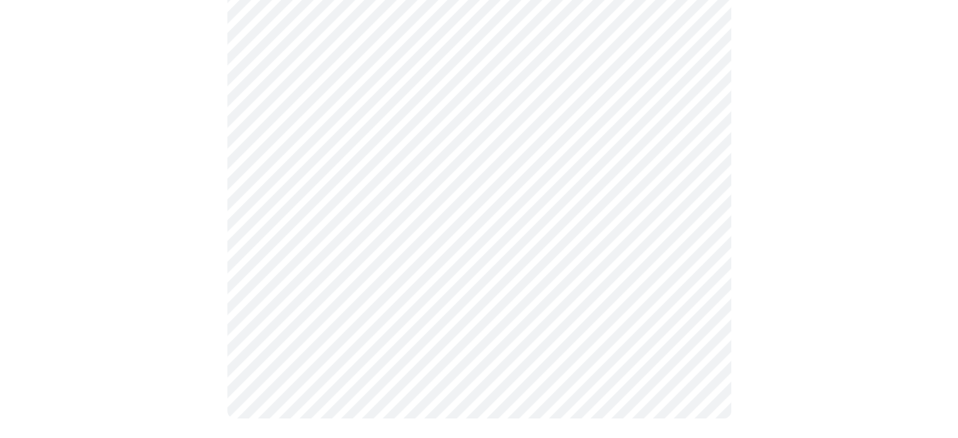
scroll to position [0, 0]
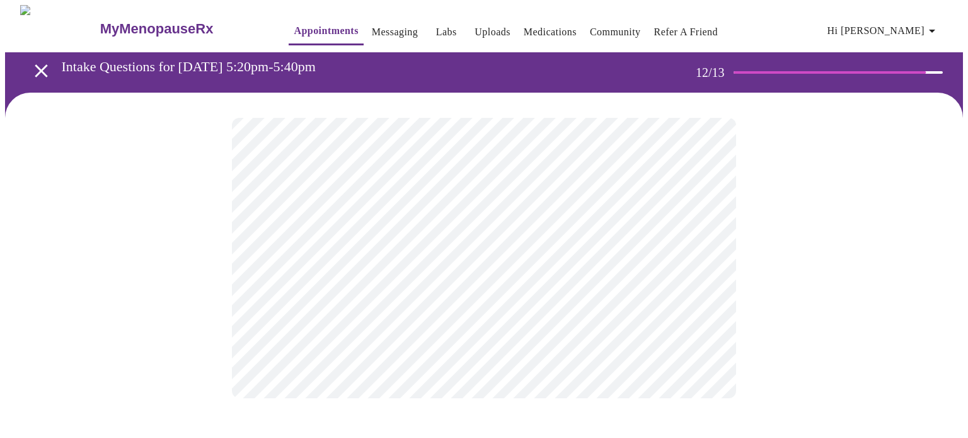
click at [706, 261] on body "MyMenopauseRx Appointments Messaging Labs Uploads Medications Community Refer a…" at bounding box center [484, 214] width 958 height 418
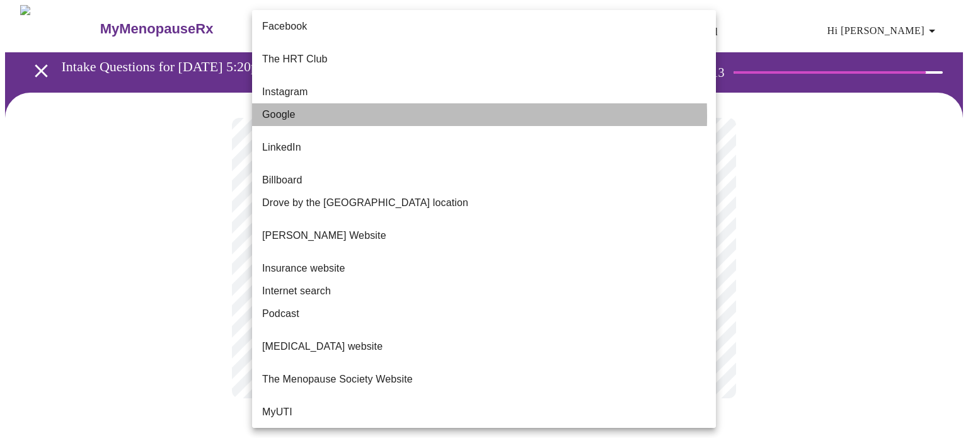
click at [294, 107] on span "Google" at bounding box center [278, 114] width 33 height 15
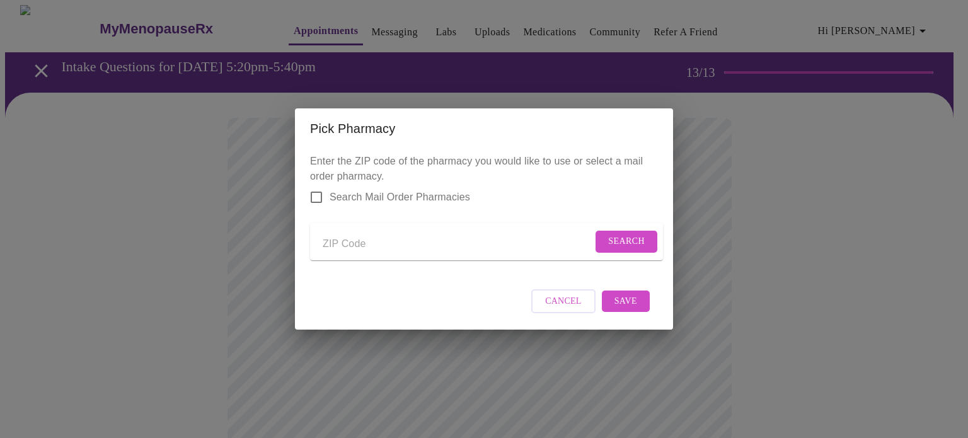
click at [338, 240] on input "Send a message to your care team" at bounding box center [458, 244] width 270 height 20
type input "18505"
click at [608, 236] on span "Search" at bounding box center [626, 242] width 37 height 16
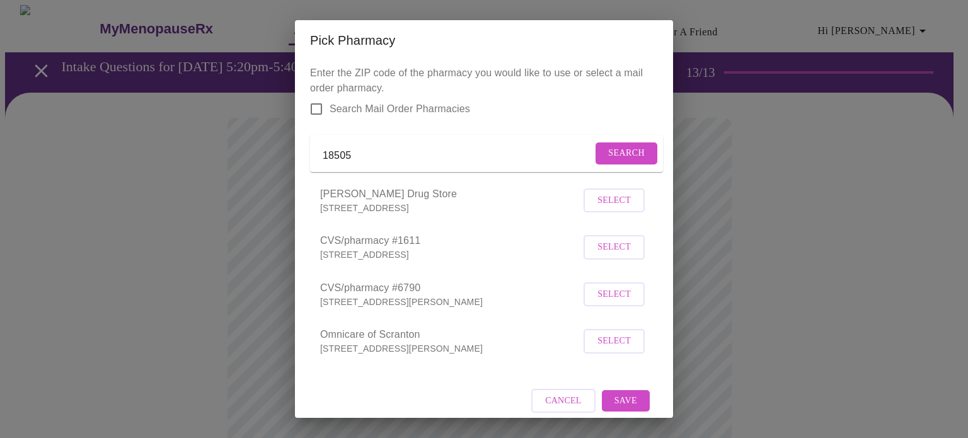
click at [597, 302] on span "Select" at bounding box center [613, 295] width 33 height 16
click at [620, 407] on span "Save" at bounding box center [625, 399] width 23 height 16
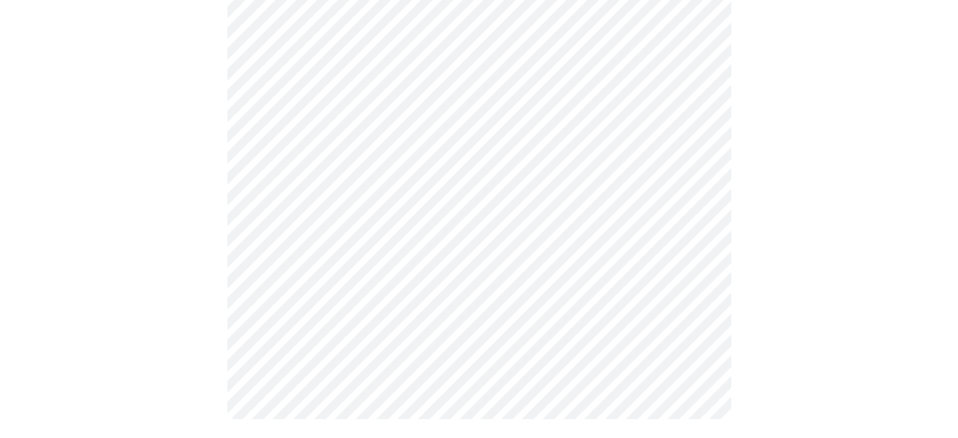
scroll to position [507, 0]
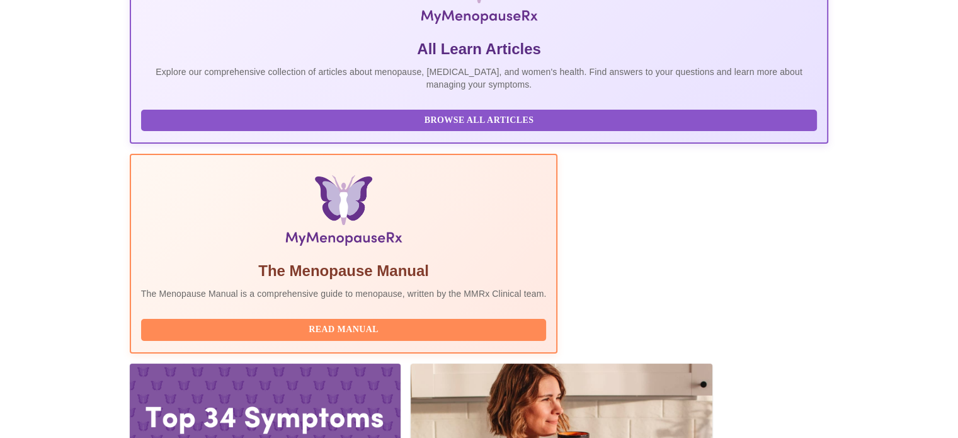
scroll to position [250, 0]
